Goal: Task Accomplishment & Management: Manage account settings

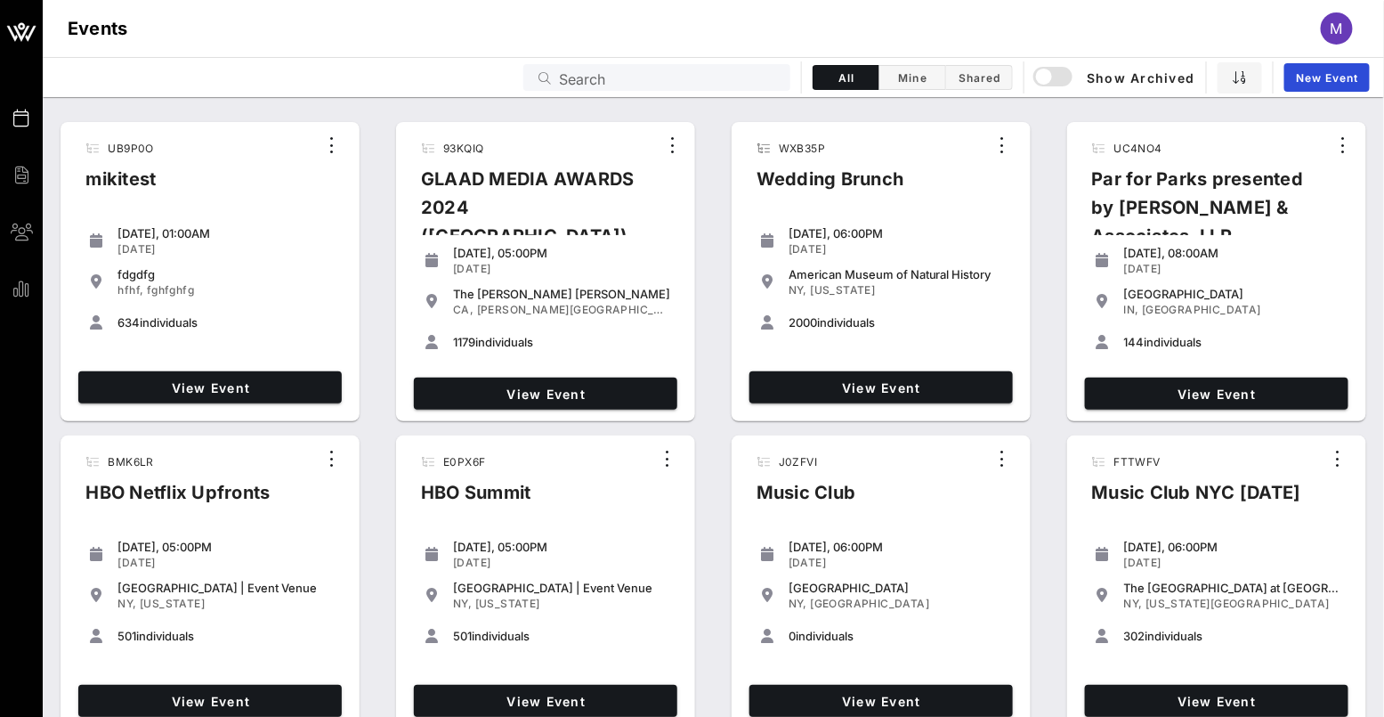
click at [690, 69] on input "Search" at bounding box center [669, 77] width 221 height 23
paste input "Z8OISX"
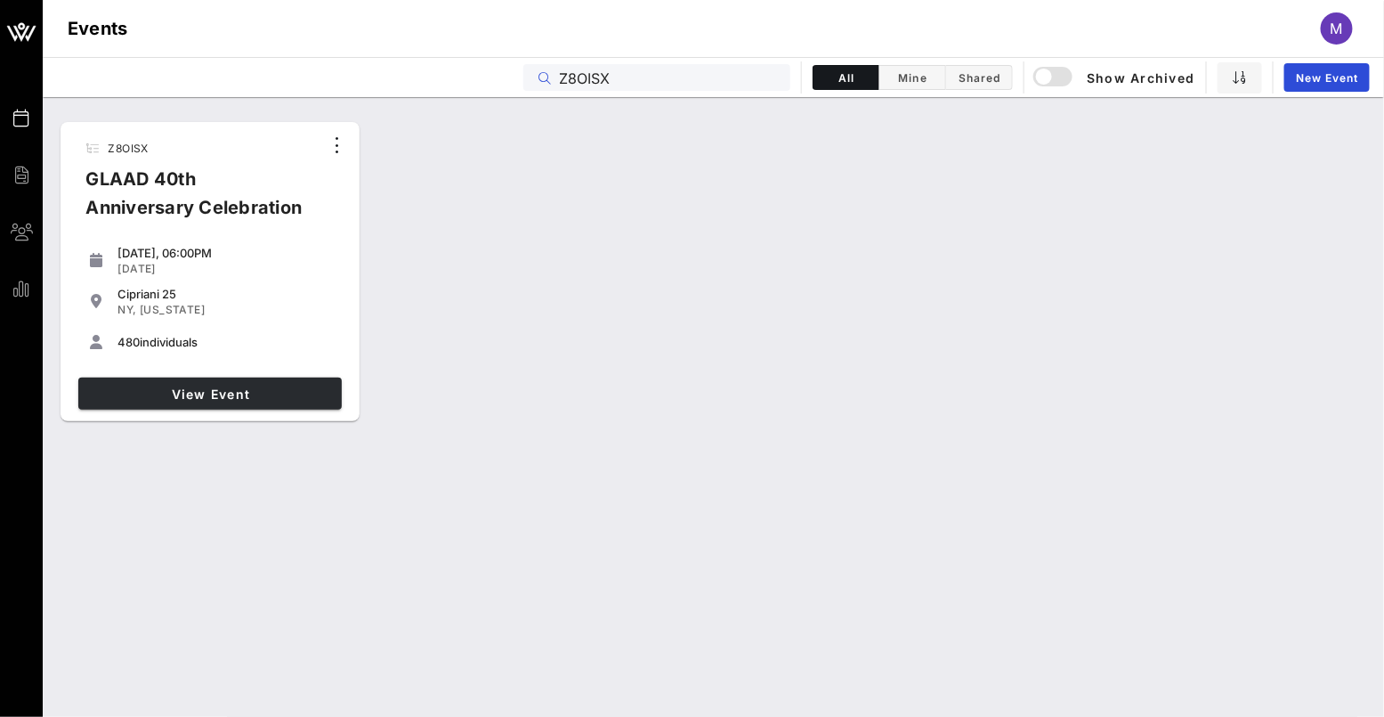
type input "Z8OISX"
click at [287, 386] on span "View Event" at bounding box center [209, 393] width 249 height 15
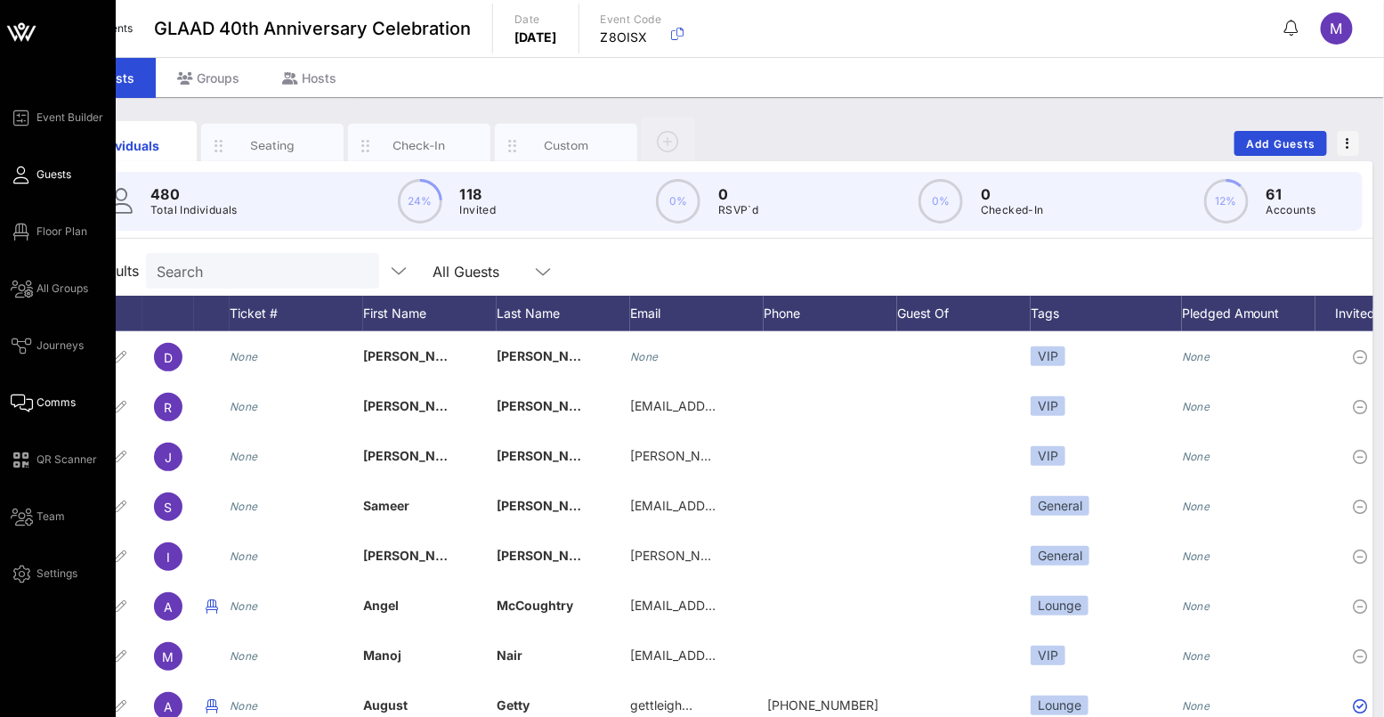
click at [50, 395] on span "Comms" at bounding box center [56, 402] width 39 height 16
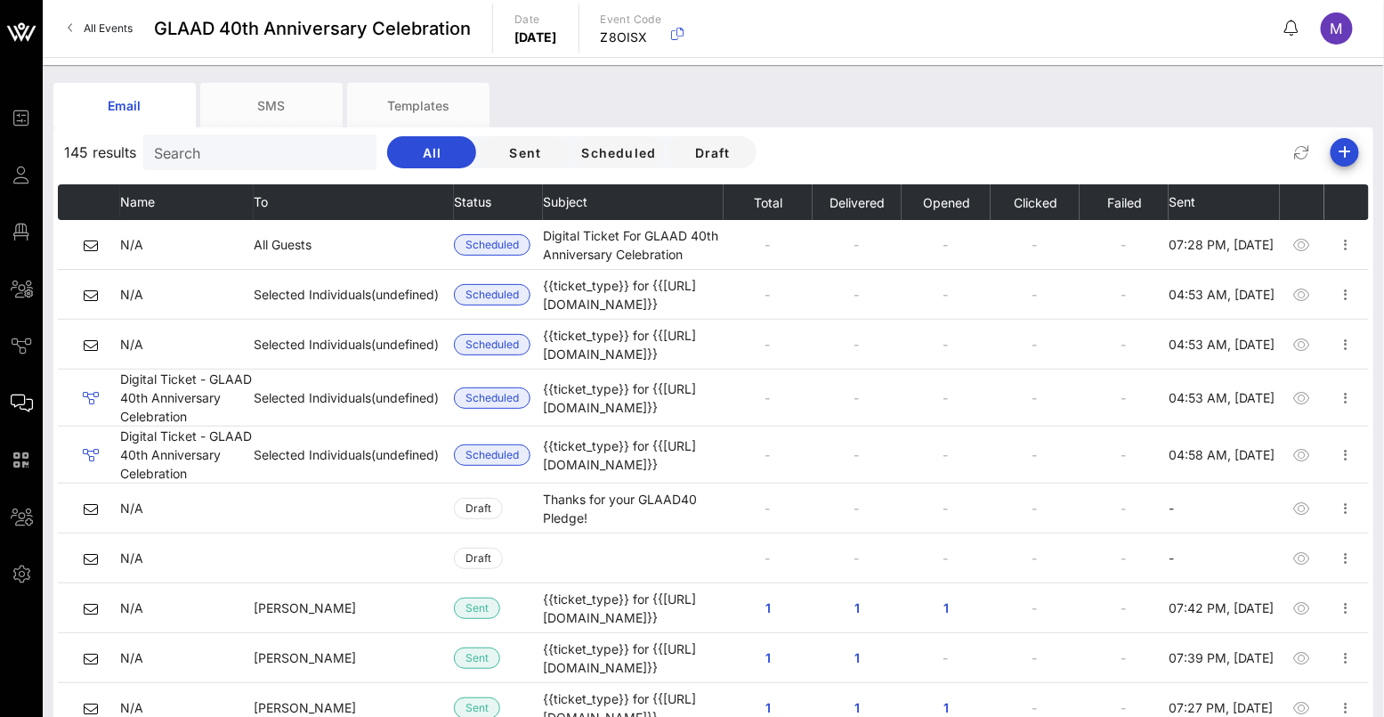
click at [1327, 109] on div "Email SMS Templates" at bounding box center [700, 105] width 1294 height 45
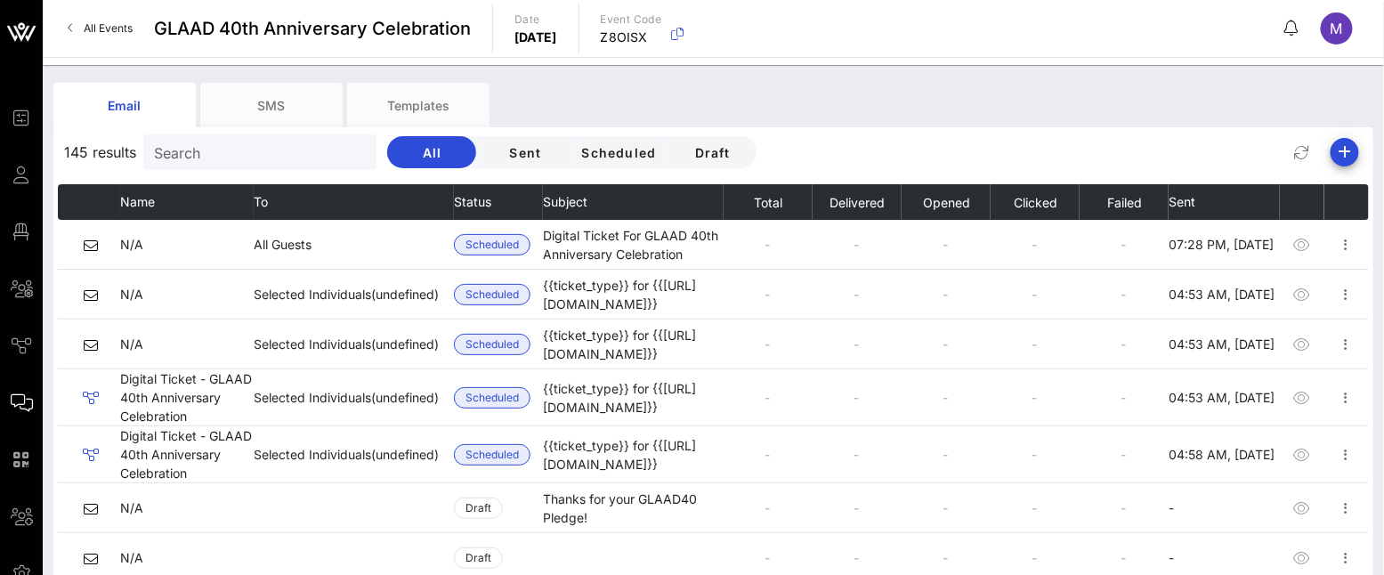
click at [1111, 92] on div "Email SMS Templates" at bounding box center [700, 105] width 1294 height 45
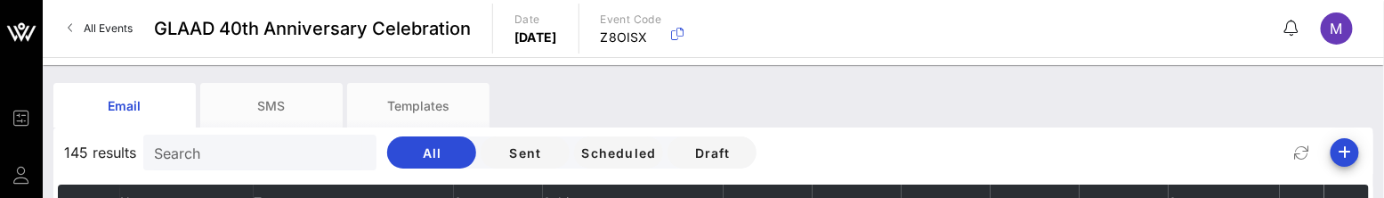
click at [1138, 84] on div "Email SMS Templates" at bounding box center [700, 105] width 1294 height 45
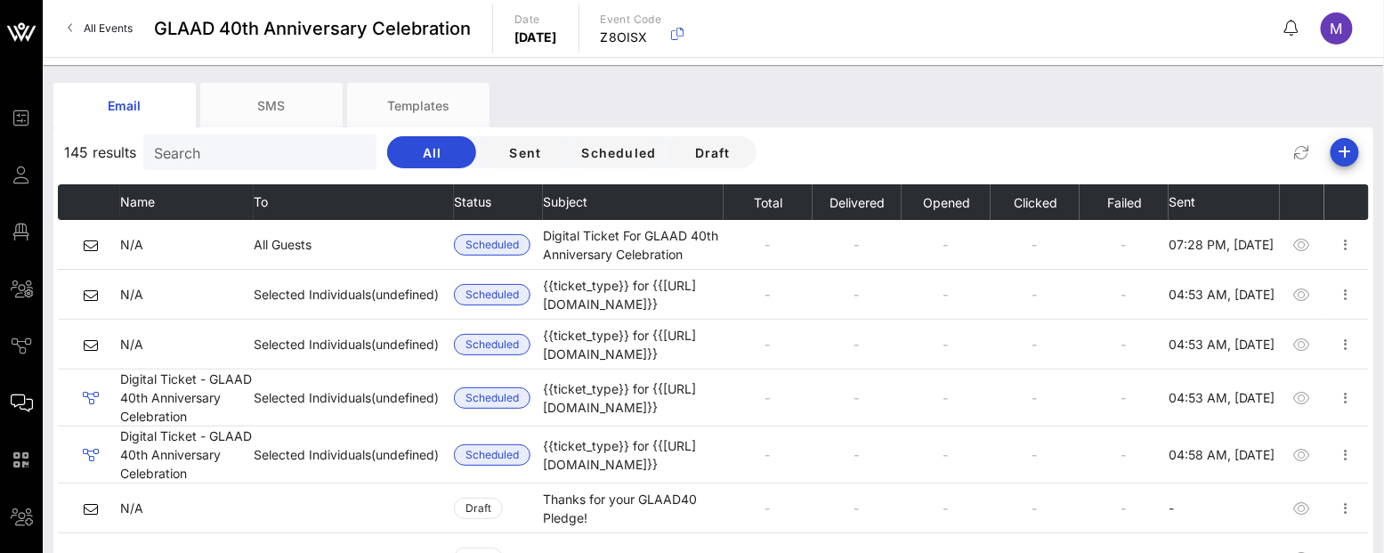
click at [1225, 86] on div "Email SMS Templates" at bounding box center [700, 105] width 1294 height 45
click at [1308, 145] on icon "button" at bounding box center [1302, 152] width 21 height 21
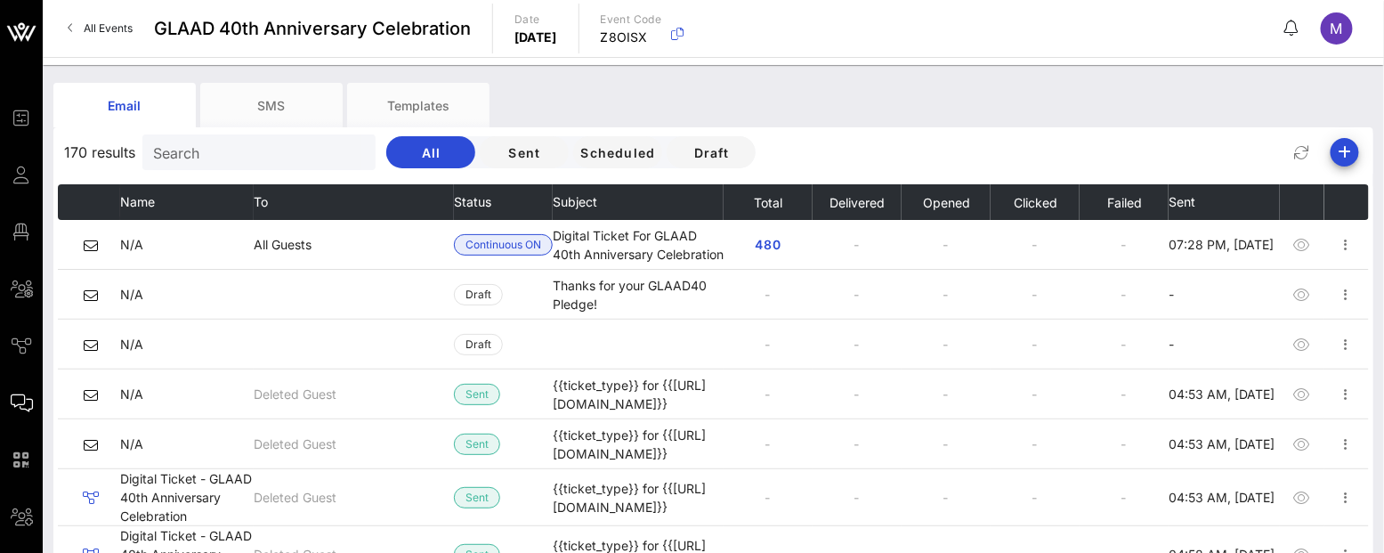
click at [1184, 147] on div "170 results Search All Sent Scheduled Draft" at bounding box center [713, 152] width 1320 height 43
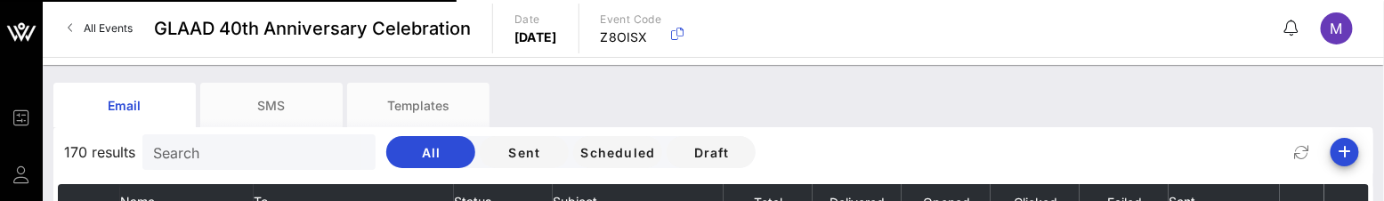
click at [1146, 85] on div "Email SMS Templates" at bounding box center [700, 105] width 1294 height 45
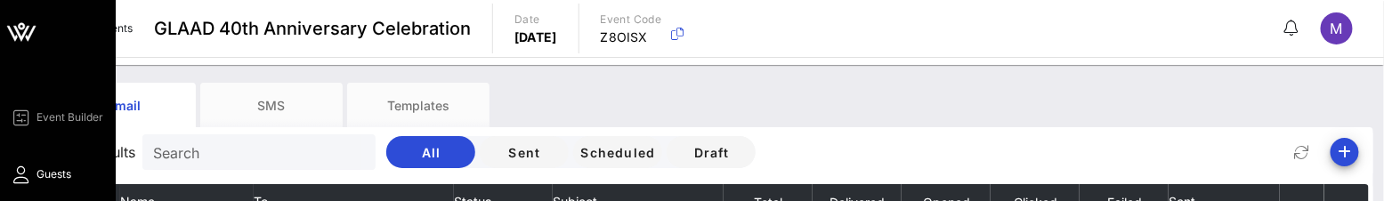
click at [26, 174] on icon at bounding box center [22, 175] width 22 height 3
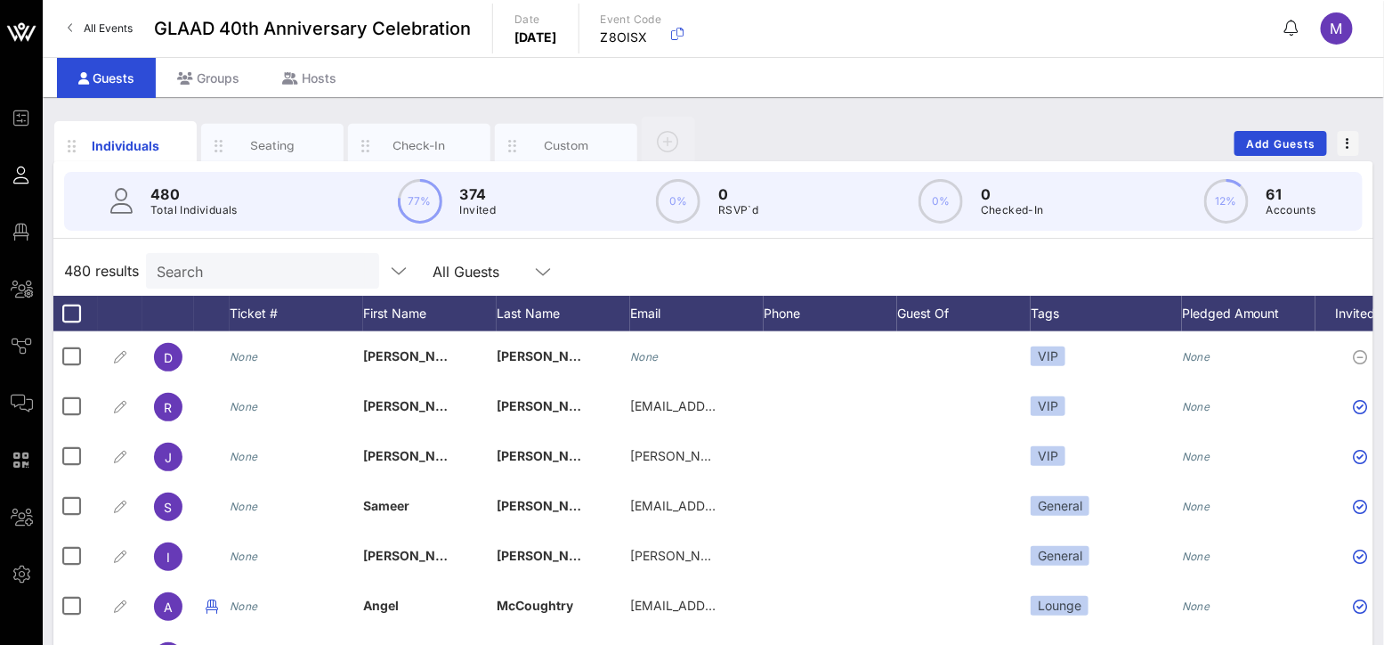
click at [1186, 142] on div "Individuals Seating Check-In Custom Add Guests" at bounding box center [713, 143] width 1320 height 57
